Goal: Task Accomplishment & Management: Use online tool/utility

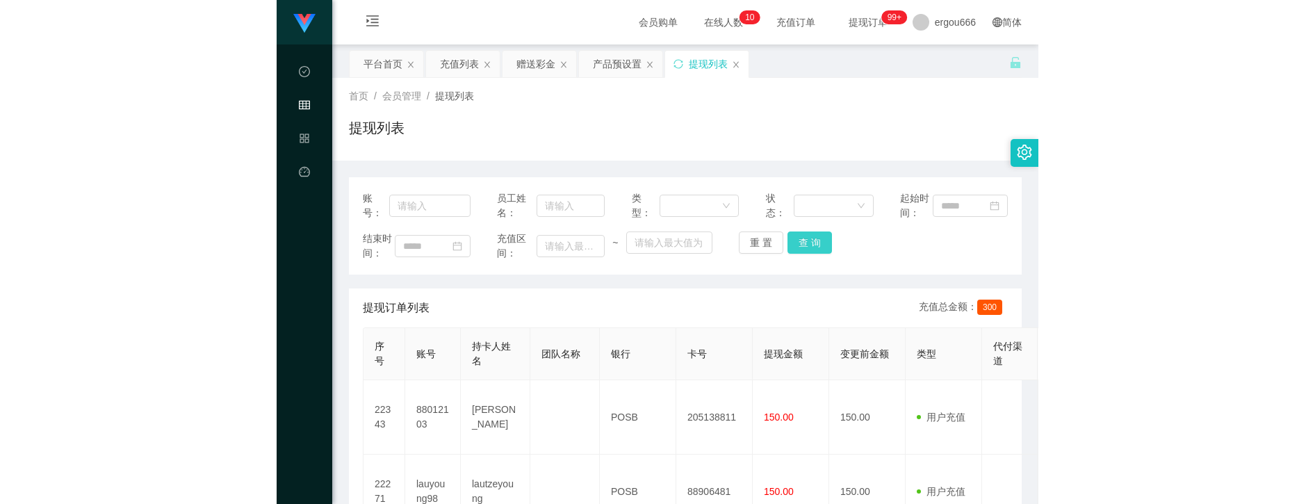
scroll to position [111, 0]
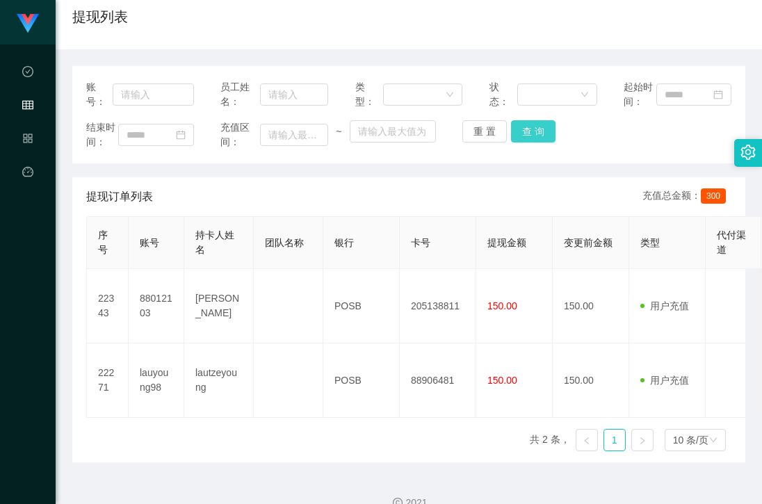
click at [538, 142] on button "查 询" at bounding box center [533, 131] width 44 height 22
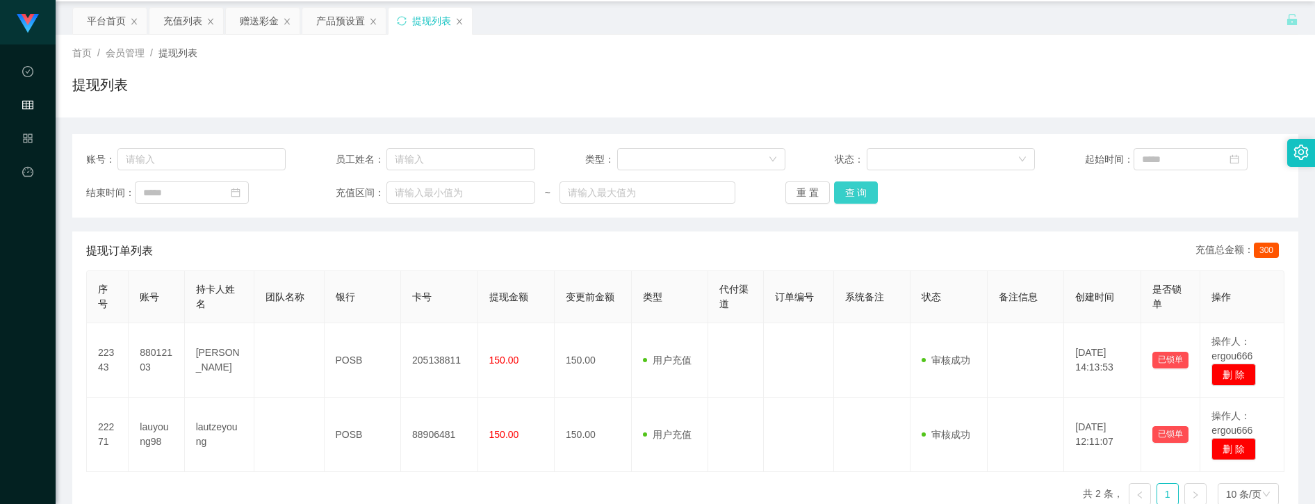
scroll to position [18, 0]
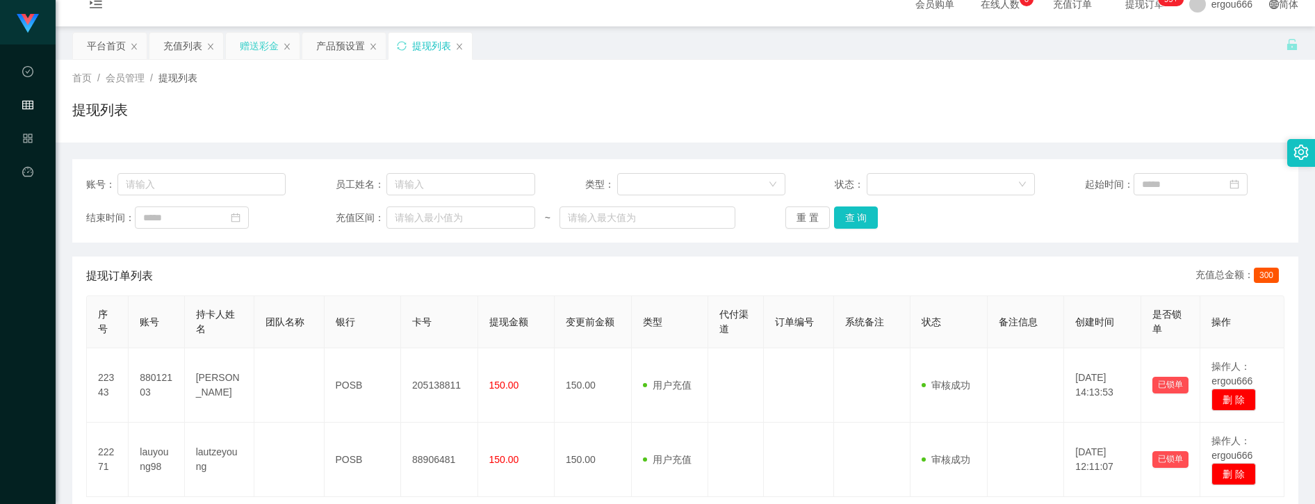
click at [278, 44] on div "赠送彩金" at bounding box center [259, 46] width 39 height 26
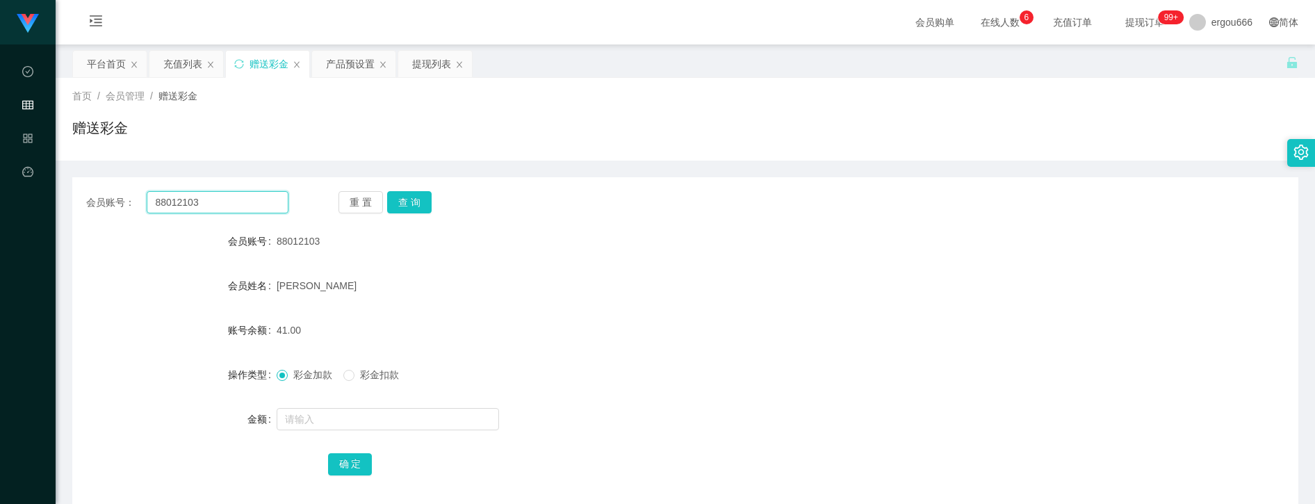
click at [213, 204] on input "88012103" at bounding box center [217, 202] width 141 height 22
paste input "lauyoung98"
type input "lauyoung98"
click at [413, 199] on button "查 询" at bounding box center [409, 202] width 44 height 22
click at [311, 421] on input "text" at bounding box center [388, 419] width 222 height 22
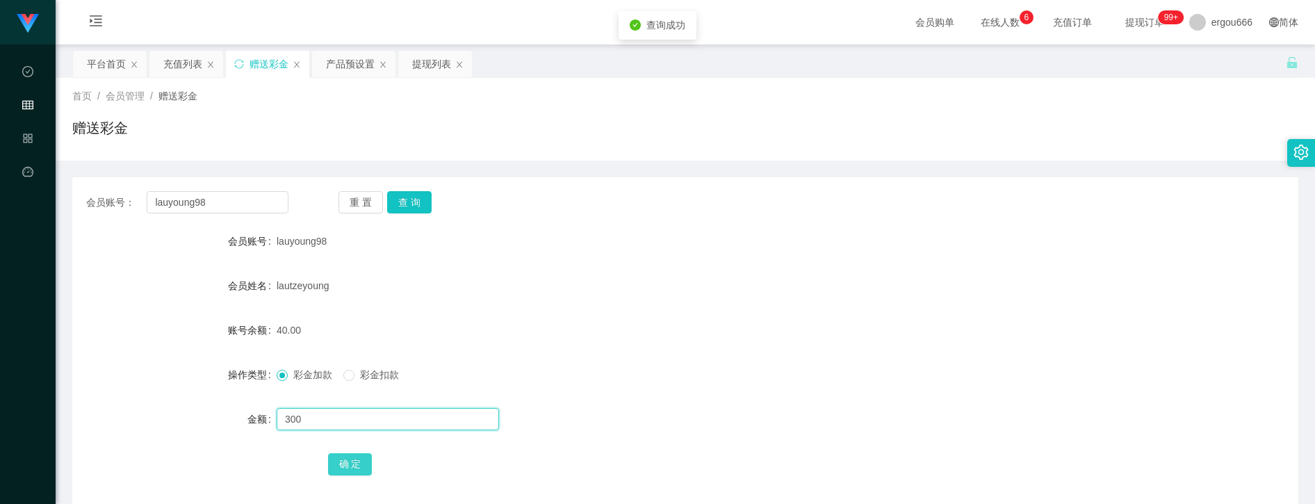
type input "300"
drag, startPoint x: 348, startPoint y: 454, endPoint x: 396, endPoint y: 442, distance: 49.4
click at [348, 454] on button "确 定" at bounding box center [350, 464] width 44 height 22
click at [423, 204] on button "查 询" at bounding box center [409, 202] width 44 height 22
click at [350, 118] on div "赠送彩金" at bounding box center [685, 133] width 1226 height 32
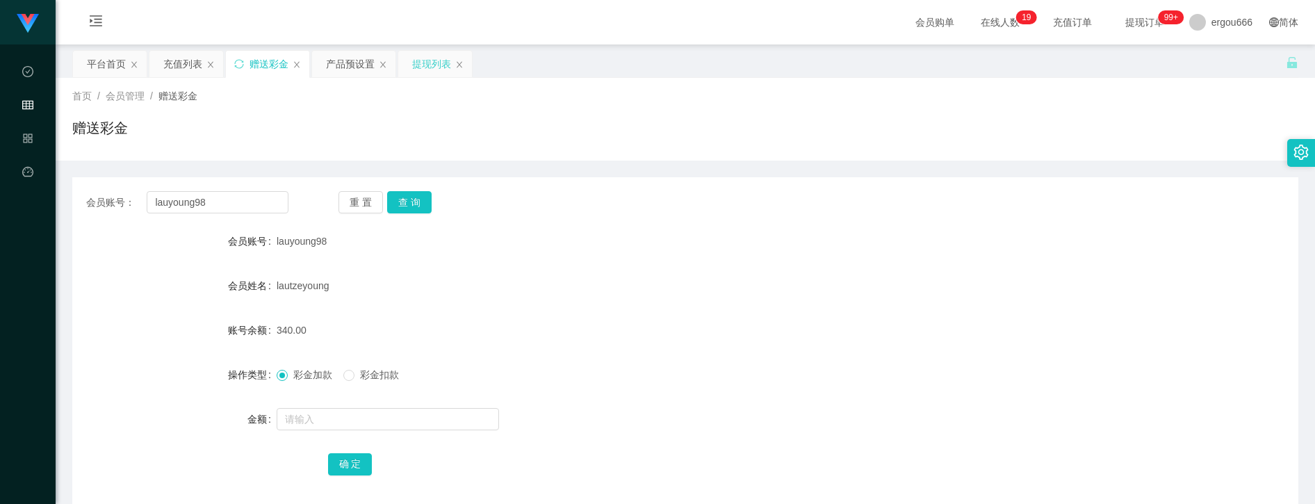
click at [434, 70] on div "提现列表" at bounding box center [431, 64] width 39 height 26
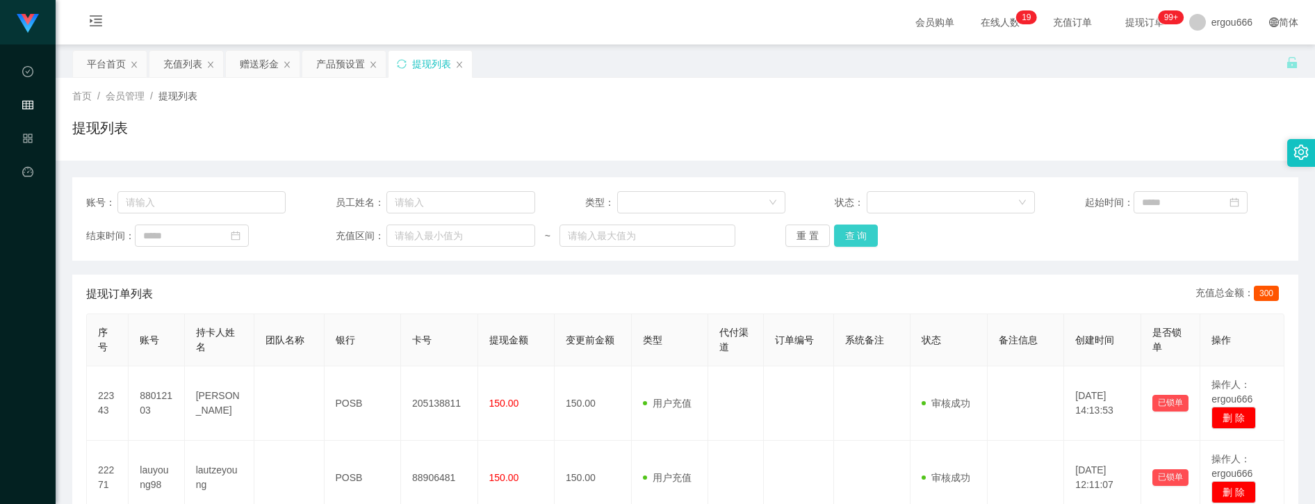
click at [761, 232] on button "查 询" at bounding box center [856, 236] width 44 height 22
click at [761, 226] on button "查 询" at bounding box center [856, 236] width 44 height 22
click at [761, 226] on button "查 询" at bounding box center [864, 236] width 60 height 22
click at [761, 227] on button "查 询" at bounding box center [856, 236] width 44 height 22
click at [624, 81] on div "首页 / 会员管理 / 提现列表 / 提现列表" at bounding box center [686, 119] width 1260 height 83
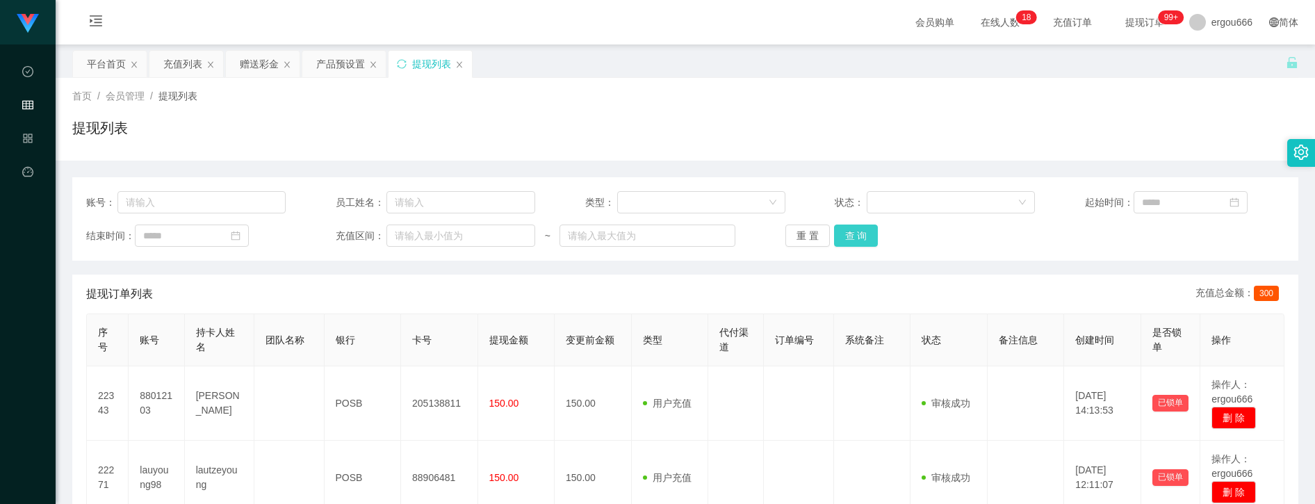
click at [761, 235] on button "查 询" at bounding box center [856, 236] width 44 height 22
click at [761, 229] on button "查 询" at bounding box center [856, 236] width 44 height 22
click at [761, 229] on div "重 置 查 询" at bounding box center [884, 236] width 199 height 22
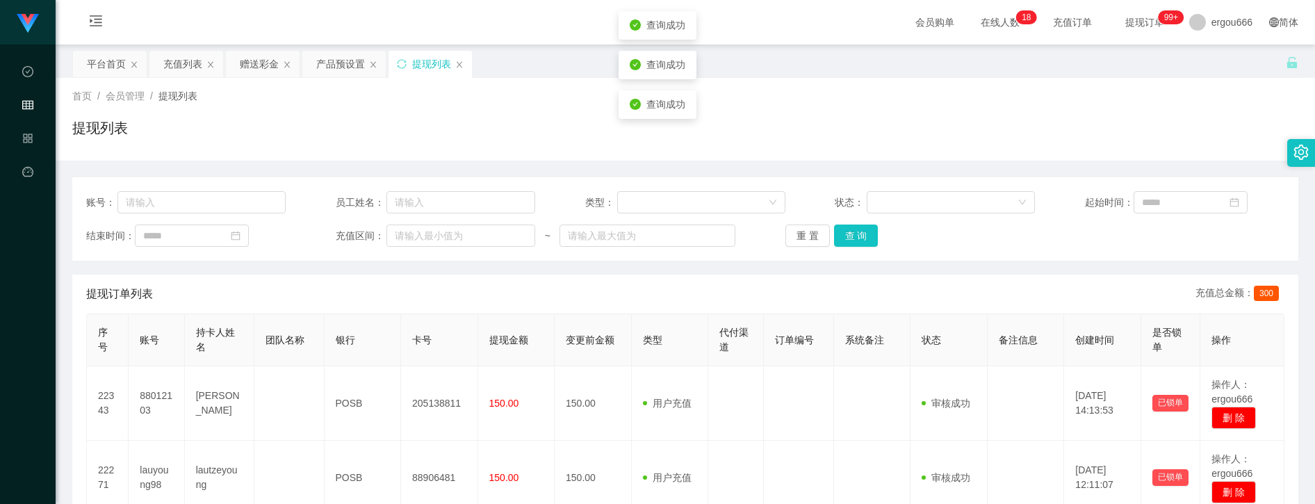
click at [761, 229] on div "重 置 查 询" at bounding box center [884, 236] width 199 height 22
click at [761, 232] on div "重 置 查 询" at bounding box center [884, 236] width 199 height 22
click at [761, 236] on button "查 询" at bounding box center [856, 236] width 44 height 22
click at [248, 56] on div "赠送彩金" at bounding box center [259, 64] width 39 height 26
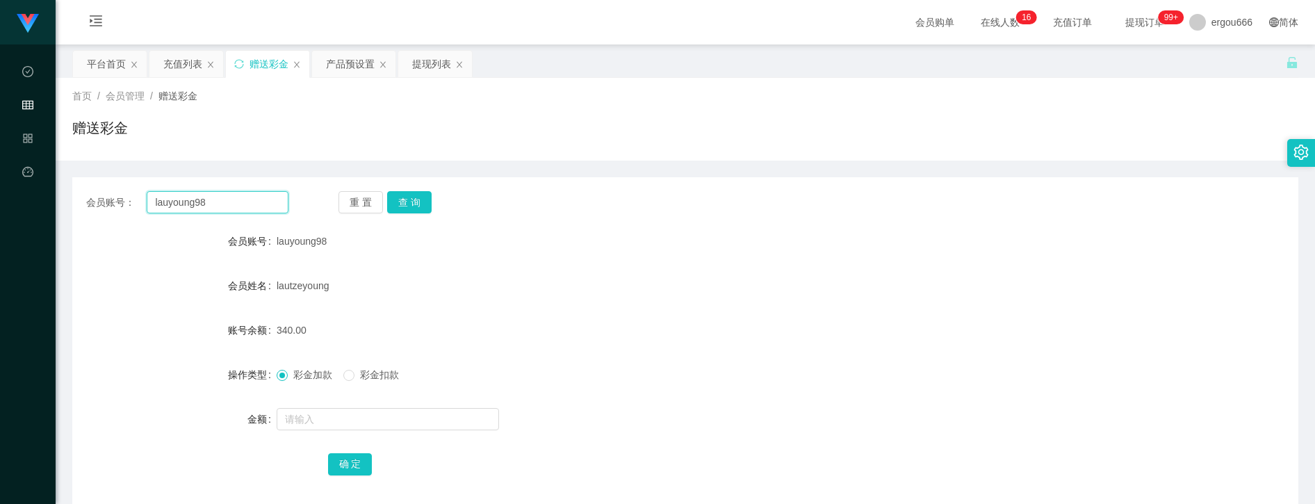
click at [253, 195] on input "lauyoung98" at bounding box center [217, 202] width 141 height 22
click at [429, 65] on div "提现列表" at bounding box center [431, 64] width 39 height 26
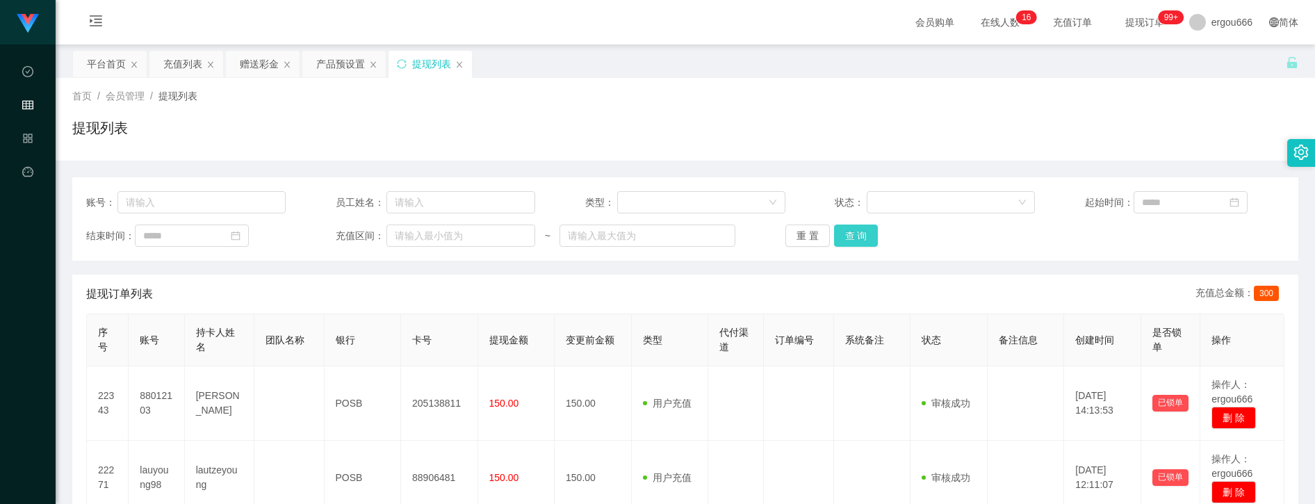
click at [761, 237] on button "查 询" at bounding box center [856, 236] width 44 height 22
click at [761, 229] on button "查 询" at bounding box center [856, 236] width 44 height 22
click at [761, 229] on div "重 置 查 询" at bounding box center [884, 236] width 199 height 22
click at [761, 243] on button "查 询" at bounding box center [856, 236] width 44 height 22
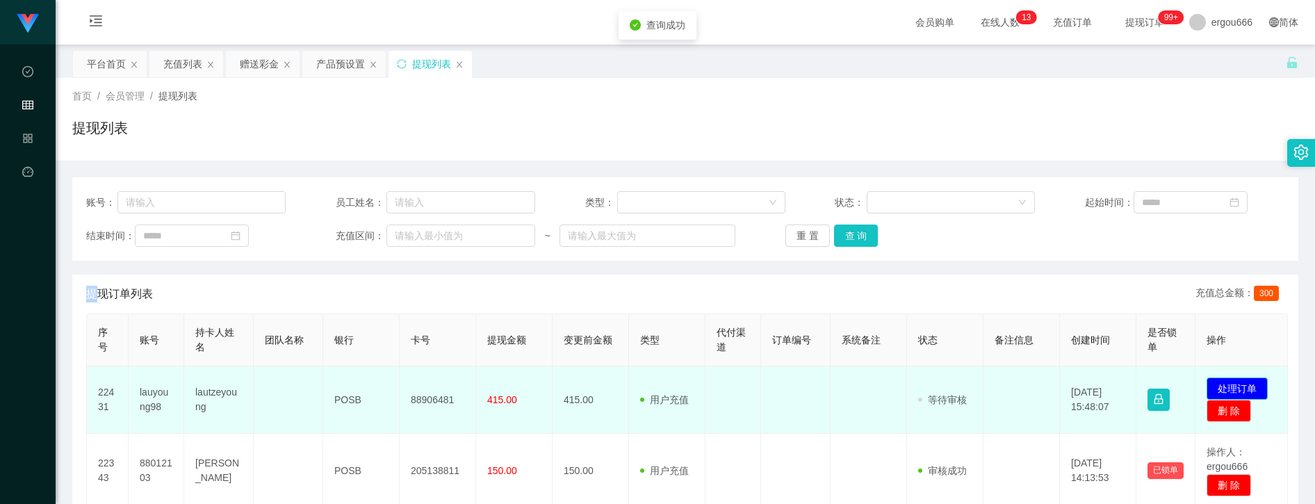
click at [761, 386] on button "处理订单" at bounding box center [1237, 388] width 61 height 22
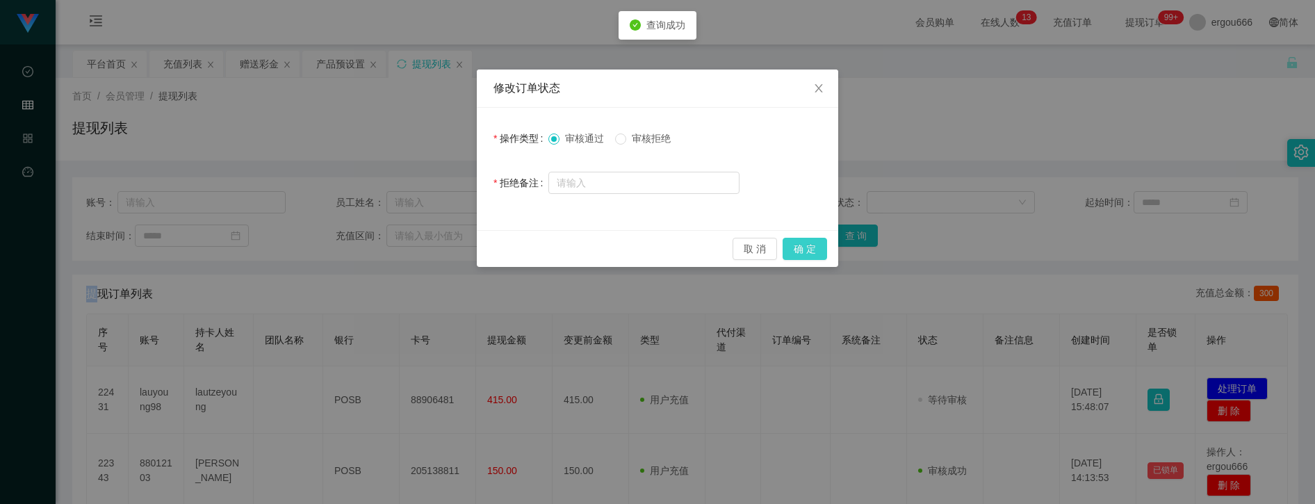
click at [761, 240] on button "确 定" at bounding box center [805, 249] width 44 height 22
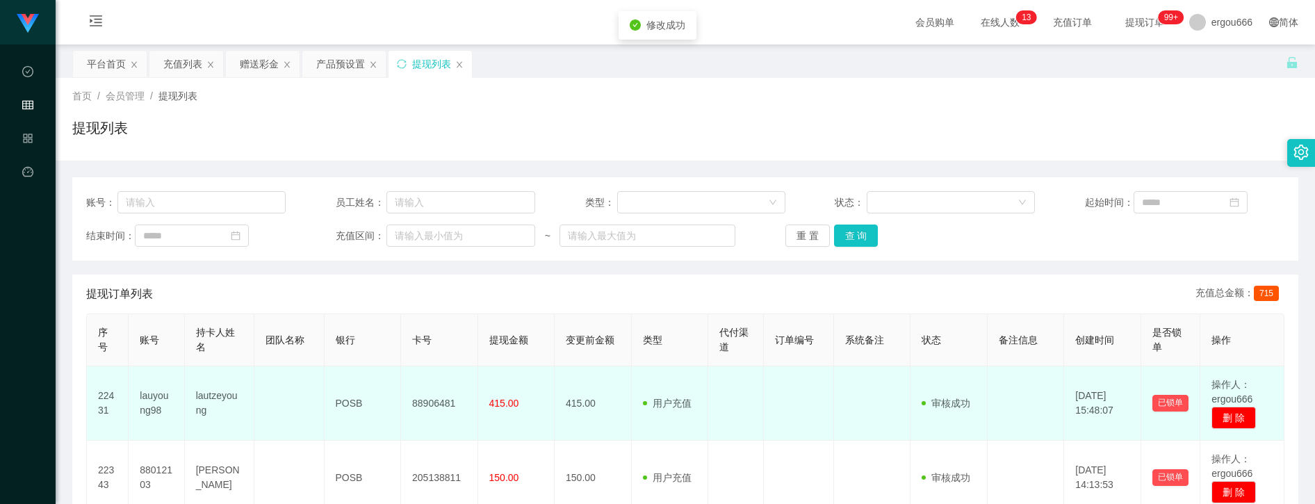
click at [430, 396] on td "88906481" at bounding box center [439, 403] width 77 height 74
click at [432, 401] on td "88906481" at bounding box center [439, 403] width 77 height 74
copy td "88906481"
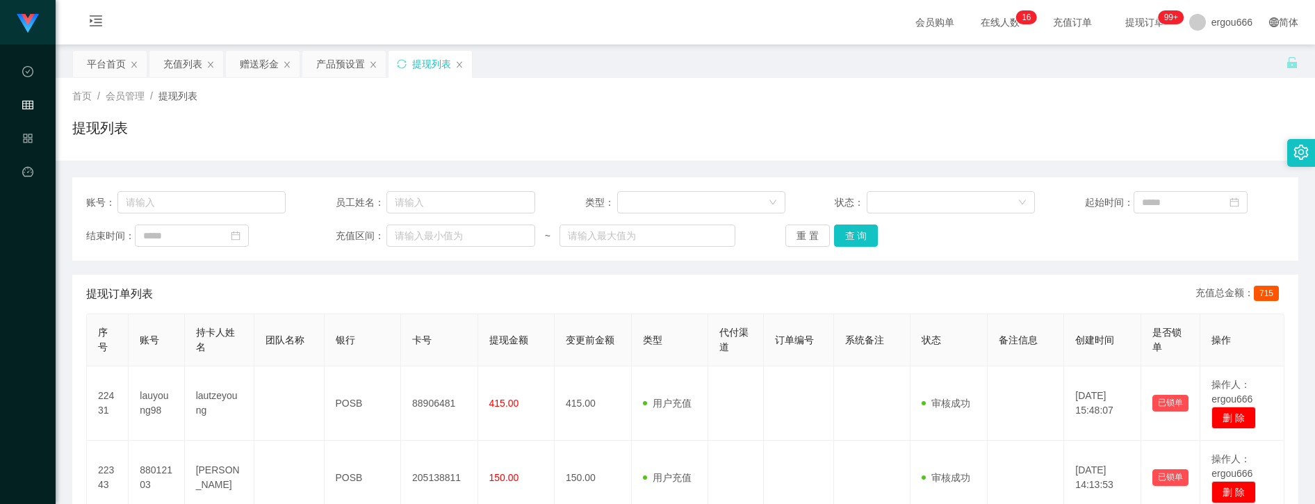
drag, startPoint x: 643, startPoint y: 90, endPoint x: 666, endPoint y: 56, distance: 41.6
click at [644, 90] on div "首页 / 会员管理 / 提现列表 /" at bounding box center [685, 96] width 1226 height 15
click at [761, 234] on button "查 询" at bounding box center [856, 236] width 44 height 22
click at [266, 67] on div "赠送彩金" at bounding box center [259, 64] width 39 height 26
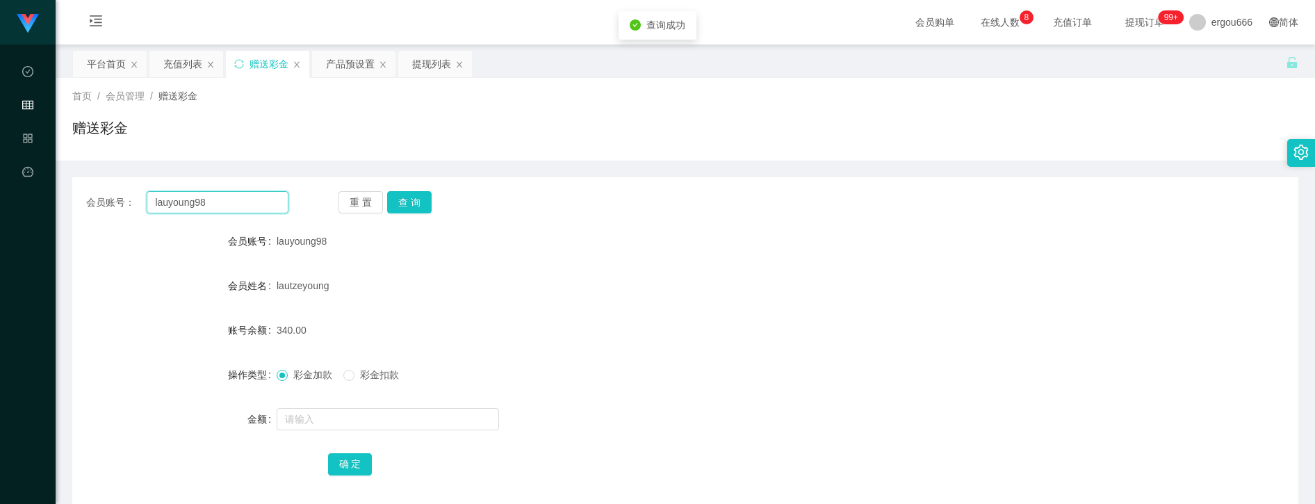
click at [245, 202] on input "lauyoung98" at bounding box center [217, 202] width 141 height 22
drag, startPoint x: 420, startPoint y: 202, endPoint x: 417, endPoint y: 218, distance: 16.9
click at [420, 202] on button "查 询" at bounding box center [409, 202] width 44 height 22
click at [323, 403] on form "会员账号 lauyoung98 会员姓名 [PERSON_NAME] 账号余额 0.00 操作类型 彩金加款 彩金扣款 金额 确 定" at bounding box center [685, 352] width 1226 height 250
click at [321, 411] on input "text" at bounding box center [388, 419] width 222 height 22
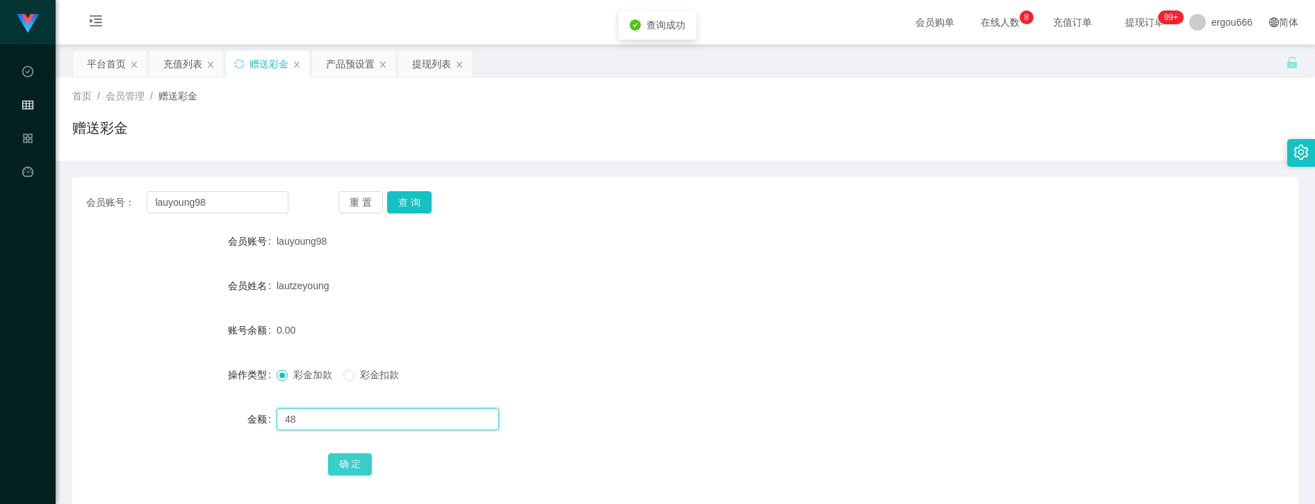
type input "48"
click at [353, 460] on button "确 定" at bounding box center [350, 464] width 44 height 22
drag, startPoint x: 443, startPoint y: 379, endPoint x: 442, endPoint y: 367, distance: 11.8
click at [443, 379] on div "彩金加款 彩金扣款" at bounding box center [634, 375] width 715 height 28
click at [412, 200] on button "查 询" at bounding box center [409, 202] width 44 height 22
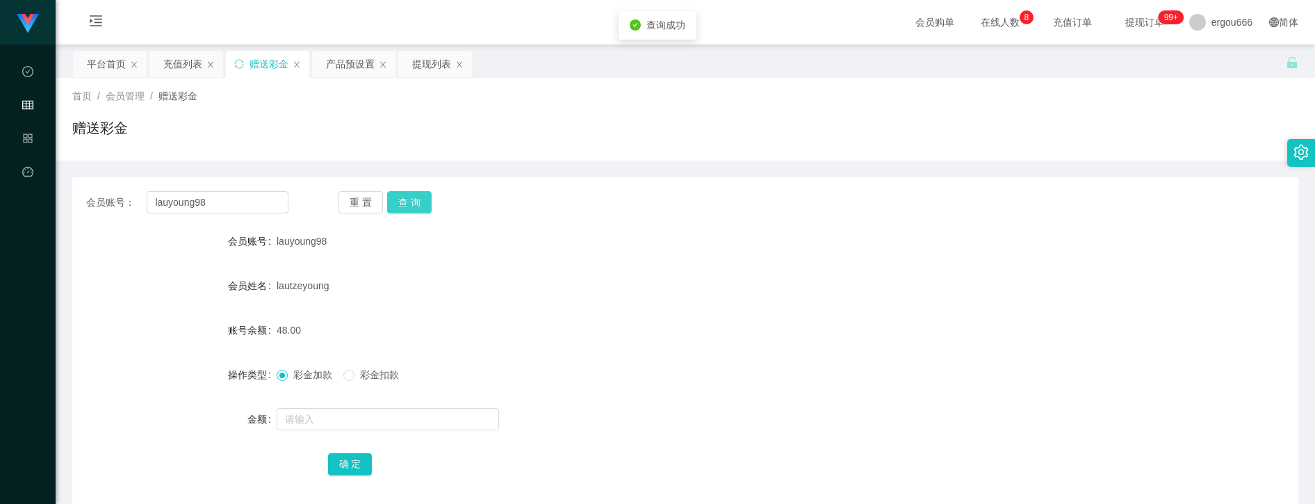
click at [418, 200] on button "查 询" at bounding box center [409, 202] width 44 height 22
click at [443, 51] on div "提现列表" at bounding box center [431, 64] width 39 height 26
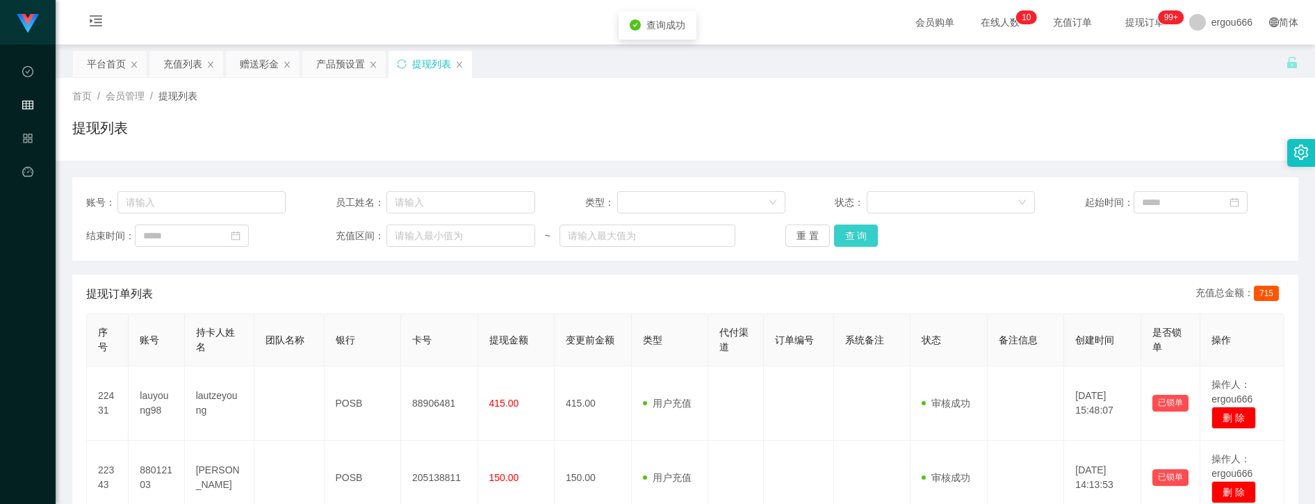
click at [761, 239] on button "查 询" at bounding box center [856, 236] width 44 height 22
click at [251, 51] on div "赠送彩金" at bounding box center [259, 64] width 39 height 26
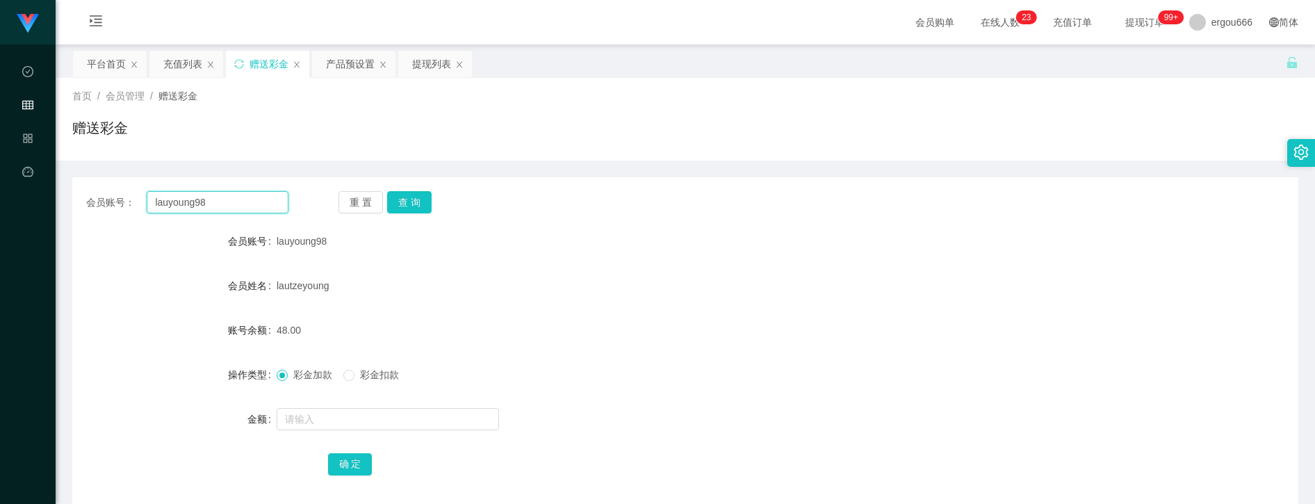
click at [261, 196] on input "lauyoung98" at bounding box center [217, 202] width 141 height 22
paste input "[PERSON_NAME]"
type input "[PERSON_NAME]"
click at [411, 203] on button "查 询" at bounding box center [409, 202] width 44 height 22
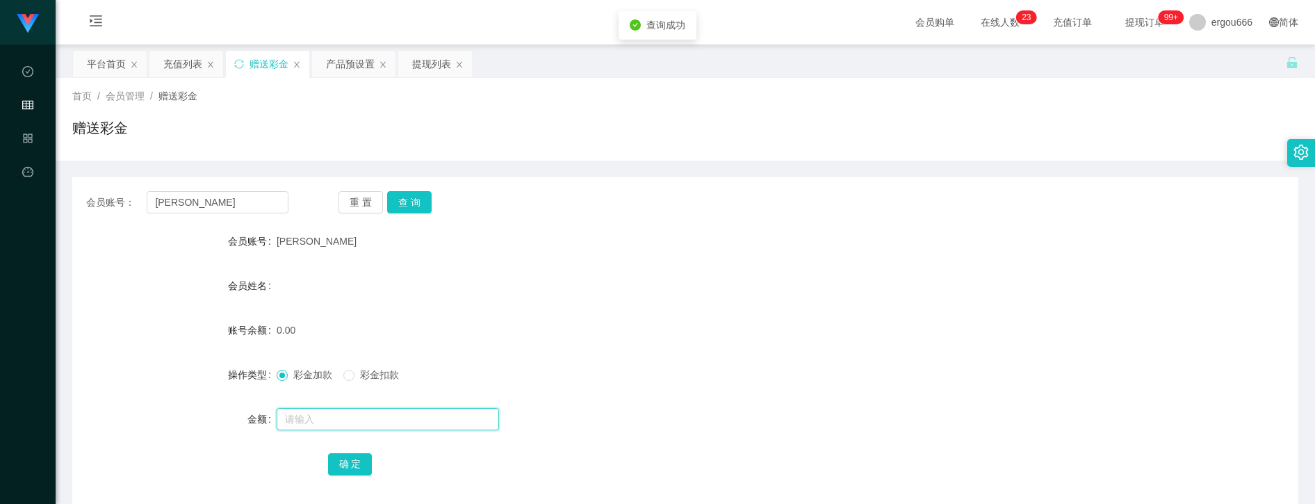
click at [345, 411] on input "text" at bounding box center [388, 419] width 222 height 22
type input "100"
click at [353, 468] on button "确 定" at bounding box center [350, 464] width 44 height 22
click at [356, 62] on div "产品预设置" at bounding box center [350, 64] width 49 height 26
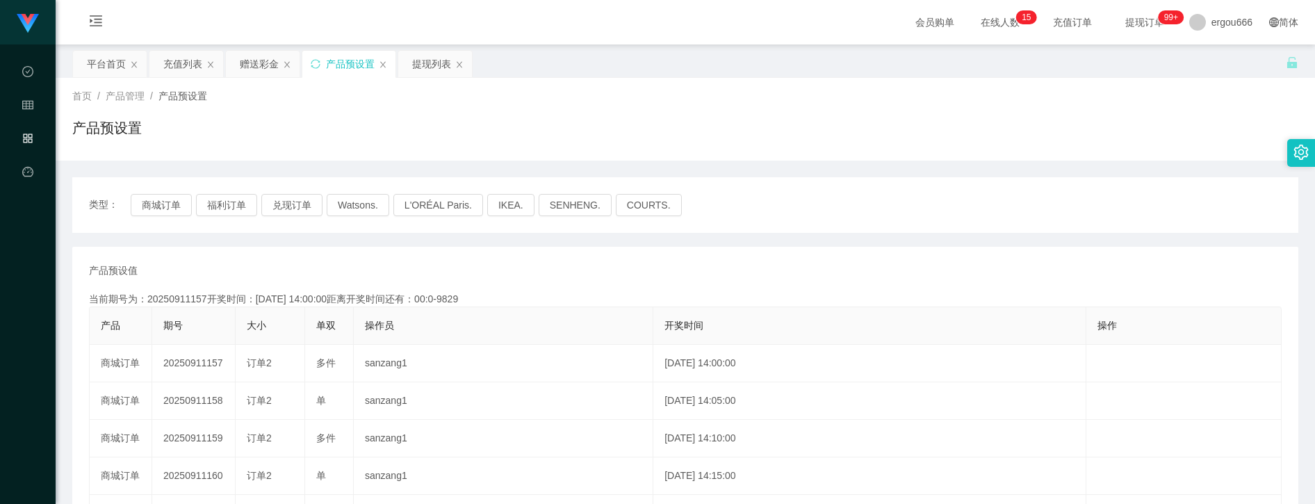
click at [761, 275] on div "产品预设值 添加期号" at bounding box center [685, 270] width 1193 height 15
